Goal: Find specific page/section: Find specific page/section

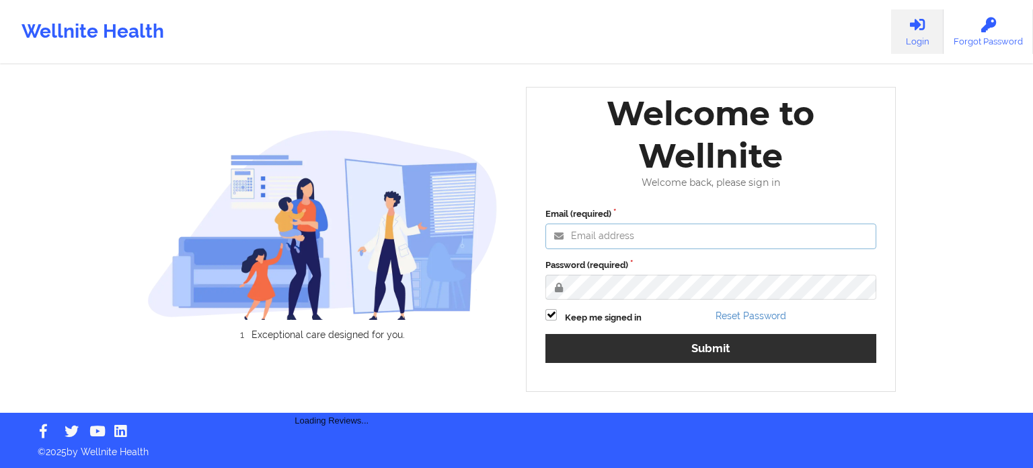
type input "[PERSON_NAME][EMAIL_ADDRESS][PERSON_NAME][DOMAIN_NAME]"
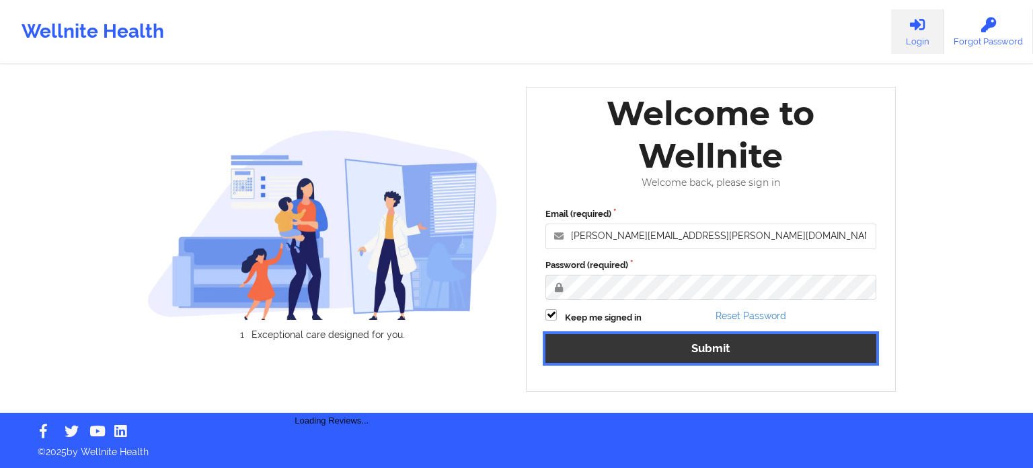
click at [651, 346] on button "Submit" at bounding box center [711, 348] width 331 height 29
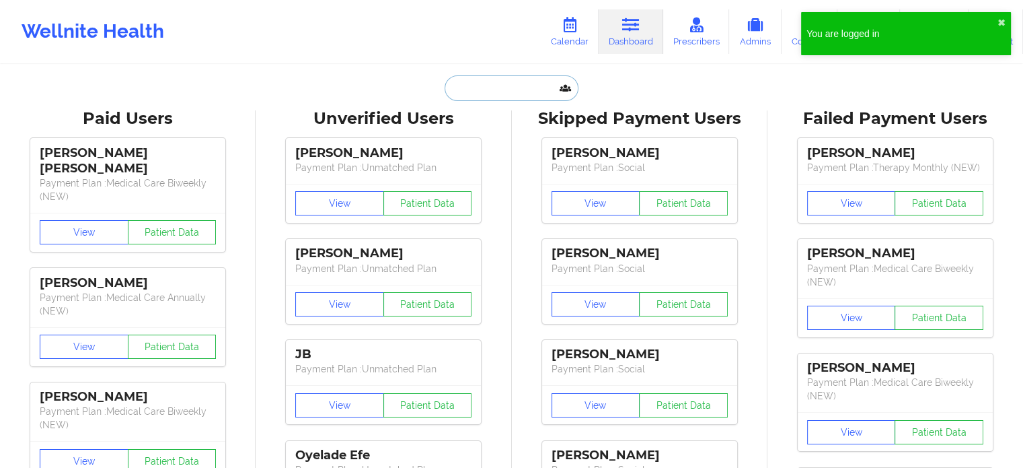
click at [511, 89] on input "text" at bounding box center [511, 88] width 133 height 26
paste input "[EMAIL_ADDRESS][DOMAIN_NAME]"
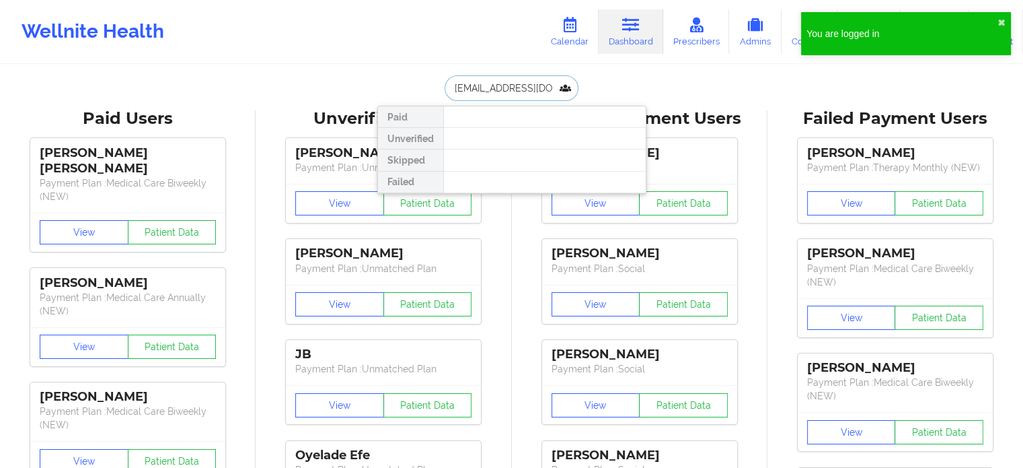
type input "[EMAIL_ADDRESS][DOMAIN_NAME]"
